Goal: Information Seeking & Learning: Understand process/instructions

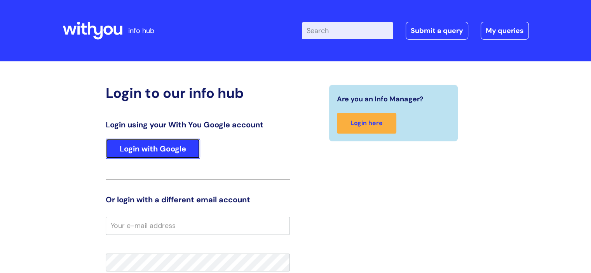
click at [165, 153] on link "Login with Google" at bounding box center [153, 149] width 94 height 20
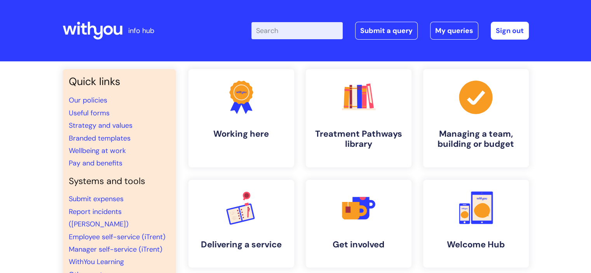
click at [278, 35] on input "Enter your search term here..." at bounding box center [296, 30] width 91 height 17
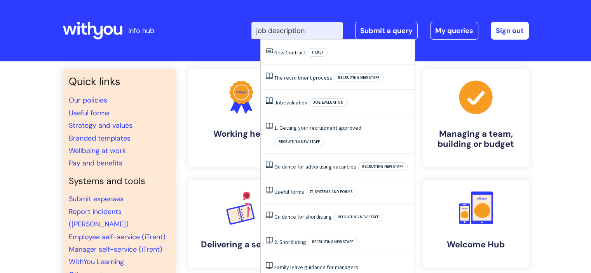
type input "job description"
click button "Search" at bounding box center [0, 0] width 0 height 0
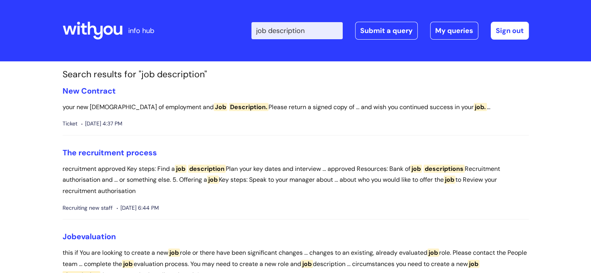
click at [229, 110] on span "Description." at bounding box center [249, 107] width 40 height 8
click at [171, 107] on p "your new contract of employment and Job Description. Please return a signed cop…" at bounding box center [296, 107] width 466 height 11
click at [212, 168] on span "description" at bounding box center [207, 169] width 38 height 8
click at [110, 91] on link "New Contract" at bounding box center [89, 91] width 53 height 10
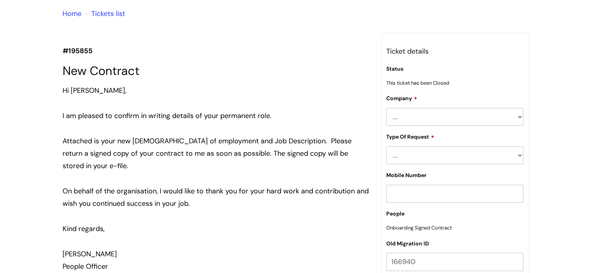
scroll to position [58, 0]
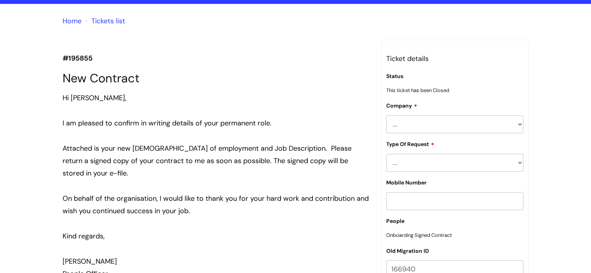
click at [65, 19] on link "Home" at bounding box center [72, 20] width 19 height 9
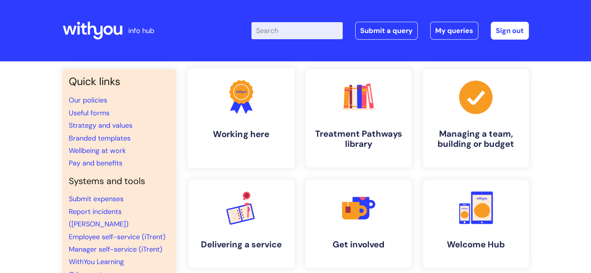
scroll to position [39, 0]
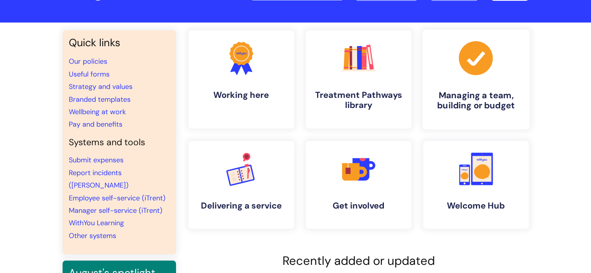
click at [455, 90] on h4 "Managing a team, building or budget" at bounding box center [476, 100] width 95 height 21
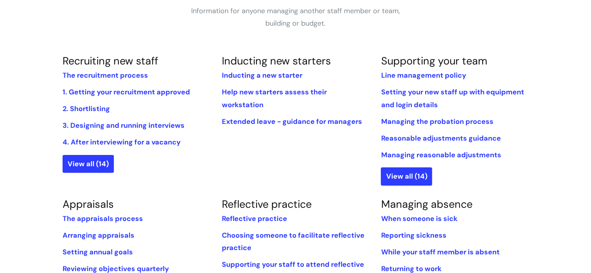
scroll to position [155, 0]
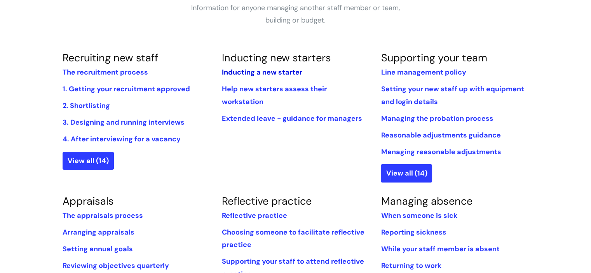
click at [238, 72] on link "Inducting a new starter" at bounding box center [261, 72] width 80 height 9
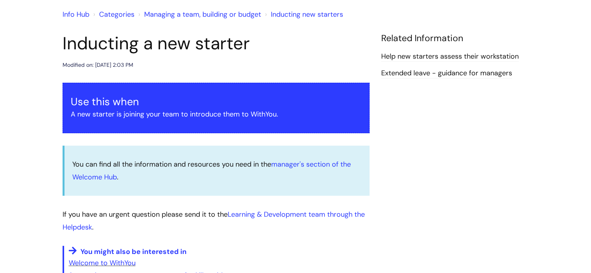
scroll to position [78, 0]
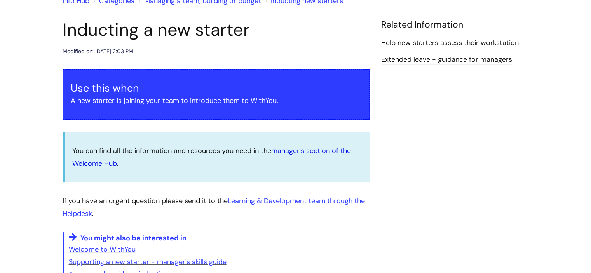
click at [288, 148] on link "manager's section of the Welcome Hub" at bounding box center [211, 157] width 279 height 22
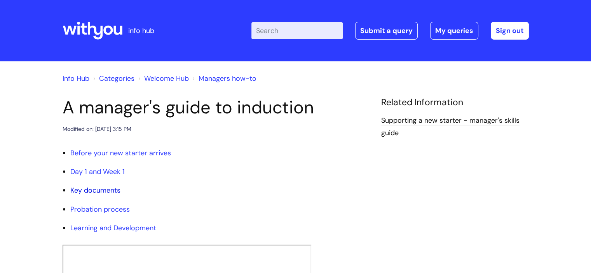
click at [108, 192] on link "Key documents" at bounding box center [95, 190] width 50 height 9
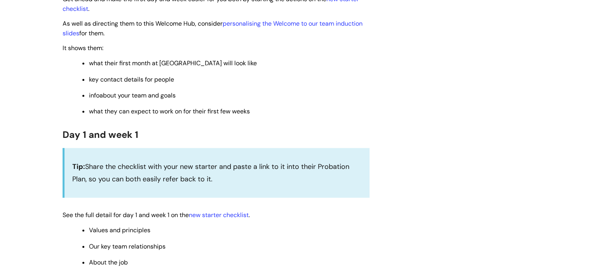
scroll to position [408, 0]
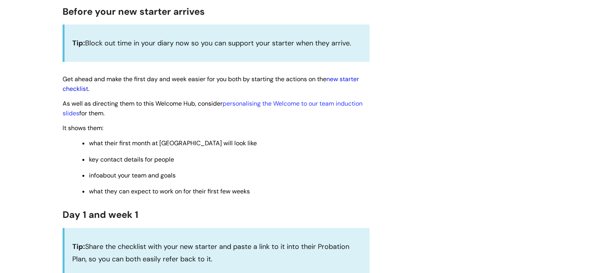
click at [339, 82] on link "new starter checklist" at bounding box center [211, 84] width 296 height 18
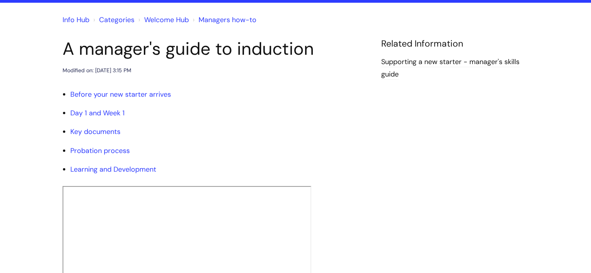
scroll to position [0, 0]
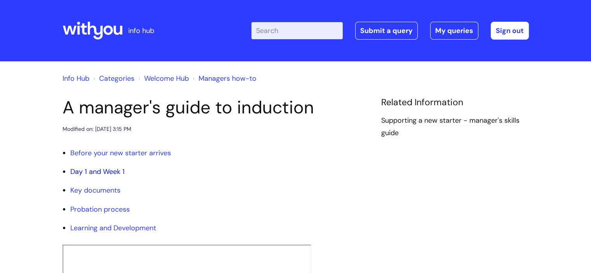
click at [82, 168] on link "Day 1 and Week 1" at bounding box center [97, 171] width 54 height 9
click at [296, 24] on input "Enter your search term here..." at bounding box center [296, 30] width 91 height 17
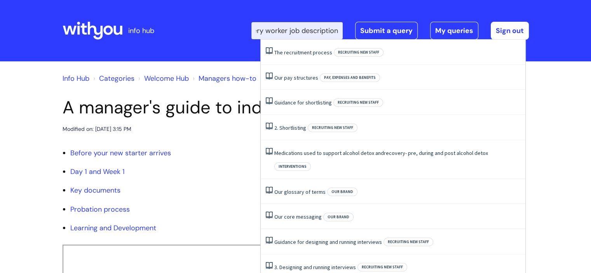
scroll to position [0, 29]
type input "recovery worker job description"
click button "Search" at bounding box center [0, 0] width 0 height 0
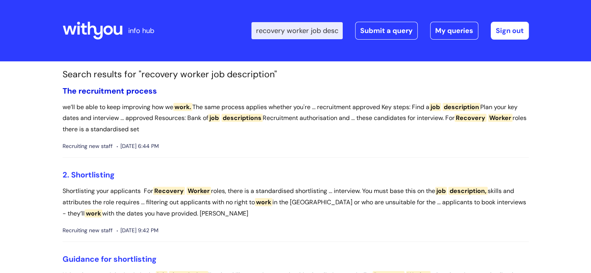
click at [152, 91] on link "The recruitment process" at bounding box center [110, 91] width 94 height 10
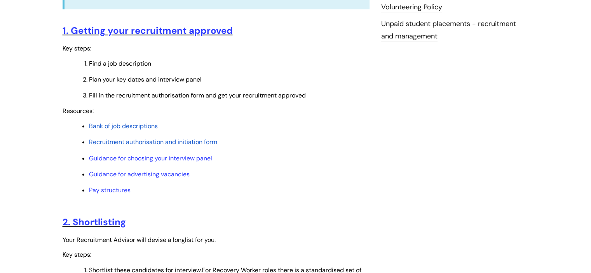
scroll to position [311, 0]
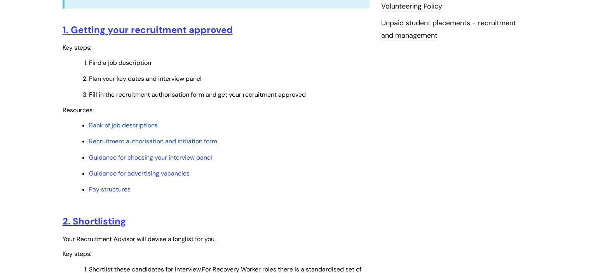
click at [149, 124] on span "Bank of job descriptions" at bounding box center [123, 125] width 69 height 8
